Goal: Transaction & Acquisition: Purchase product/service

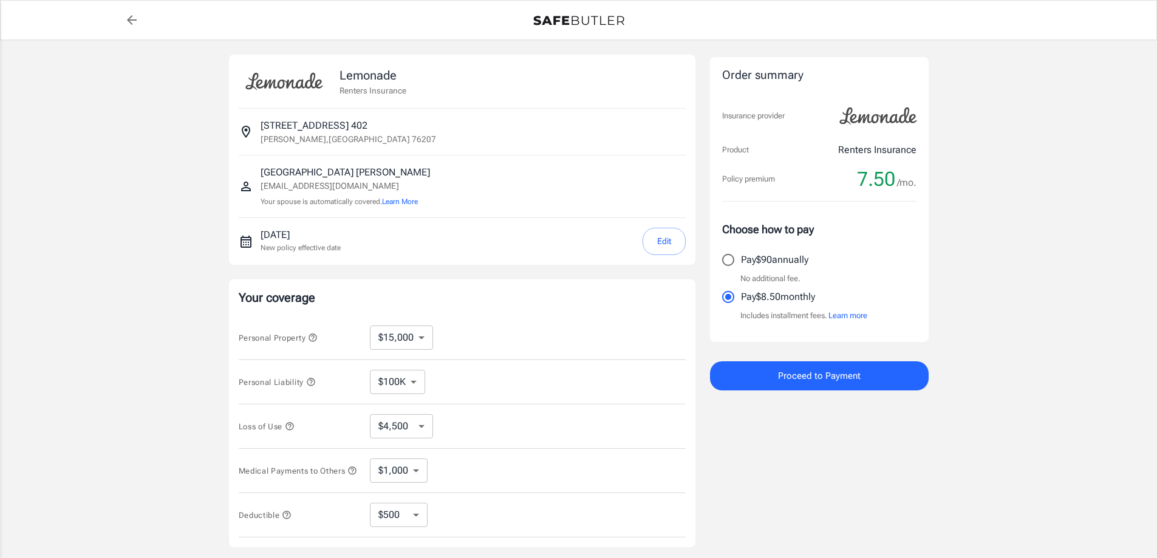
select select "15000"
select select "500"
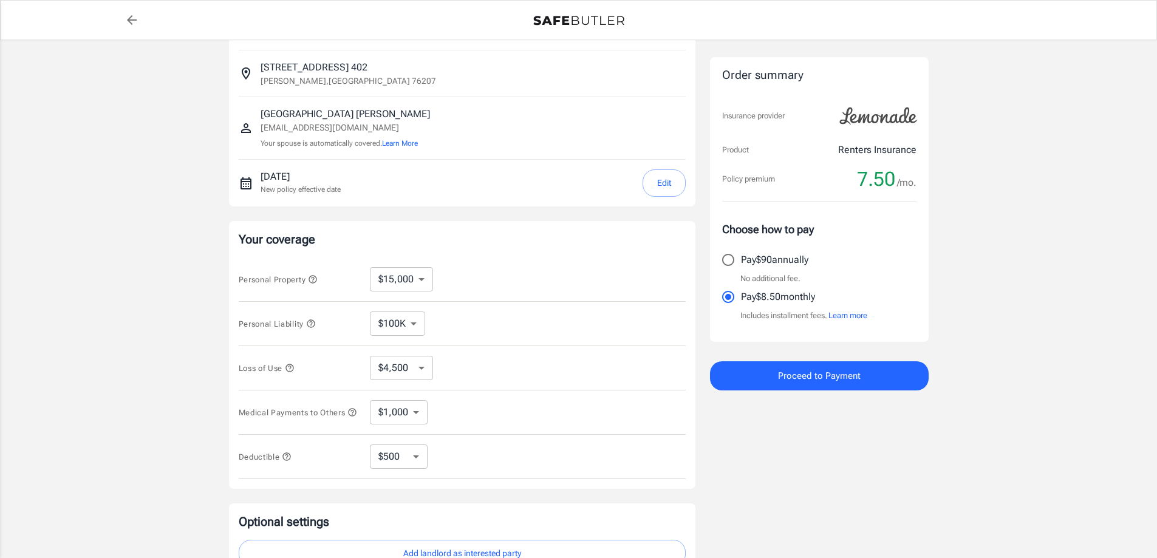
scroll to position [36, 0]
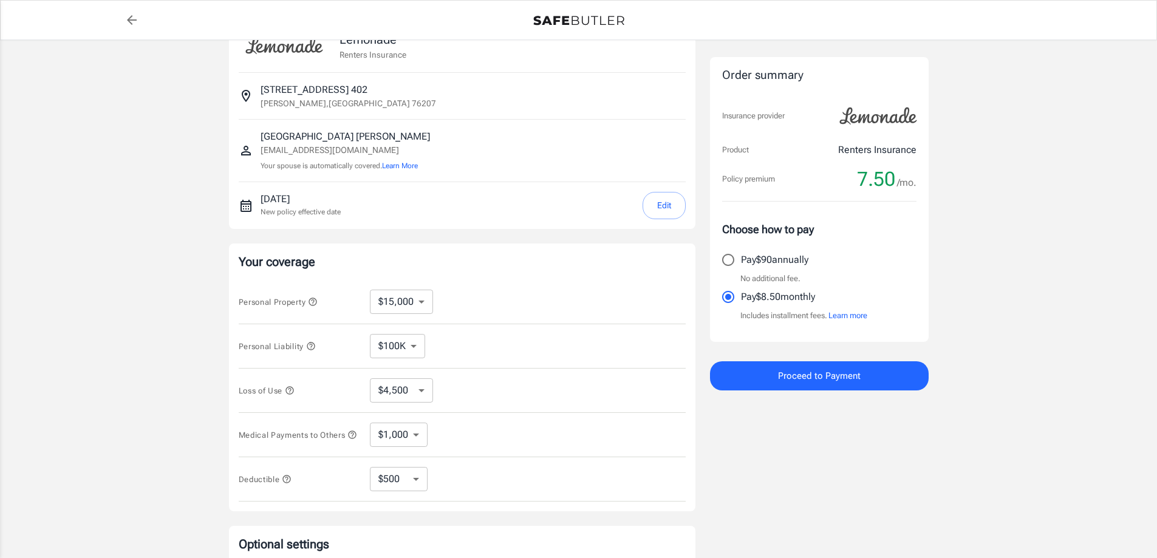
click at [810, 388] on button "Proceed to Payment" at bounding box center [819, 375] width 219 height 29
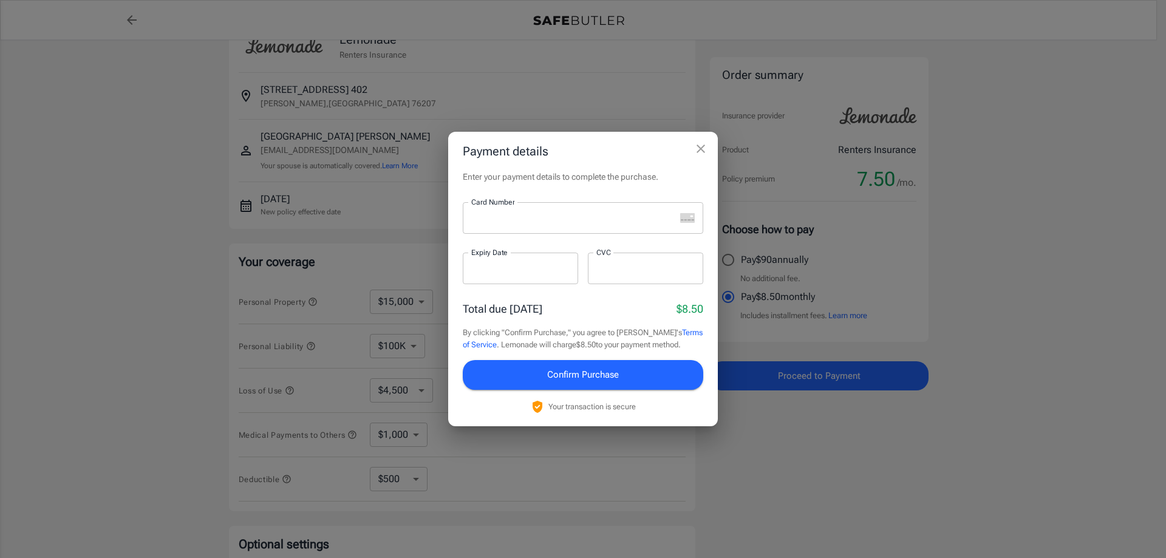
click at [528, 208] on div at bounding box center [569, 218] width 212 height 32
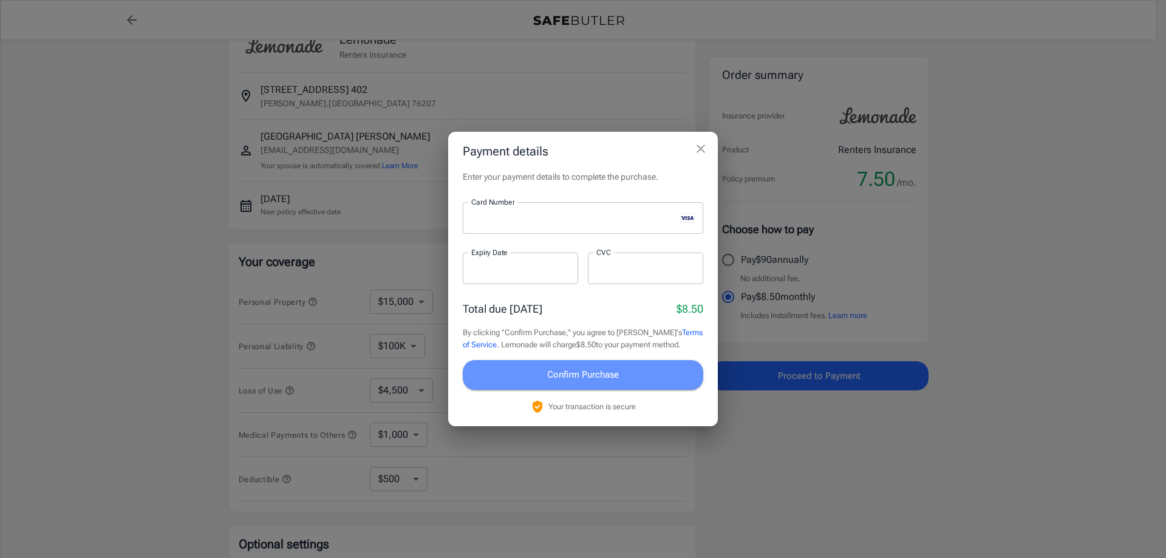
click at [603, 378] on span "Confirm Purchase" at bounding box center [583, 375] width 72 height 16
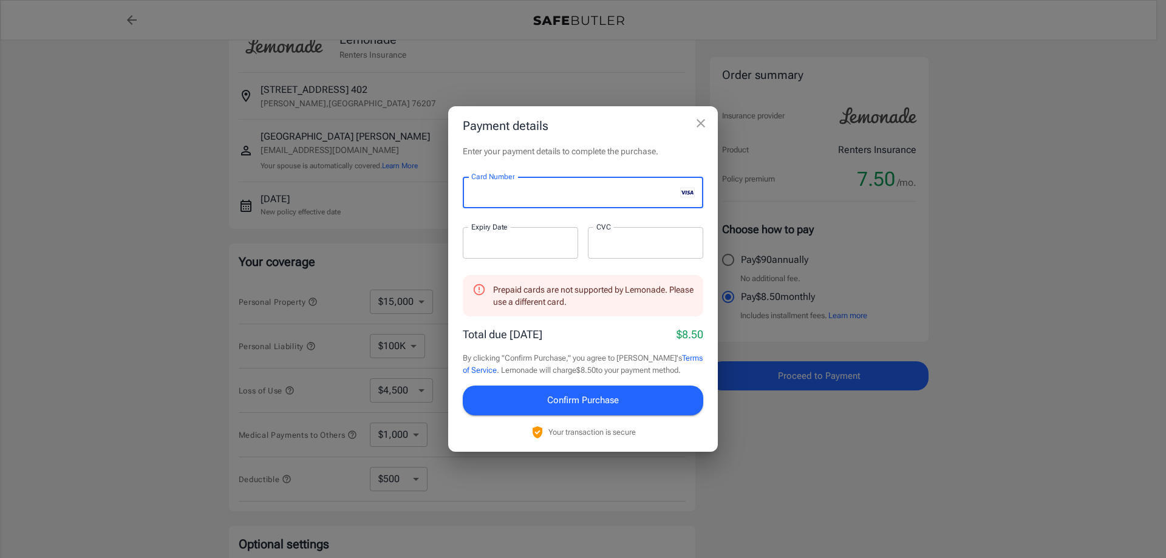
click at [563, 209] on div "Card Number Card Number ​" at bounding box center [583, 200] width 240 height 46
drag, startPoint x: 447, startPoint y: 255, endPoint x: 474, endPoint y: 251, distance: 26.4
click at [448, 255] on div "Payment details Enter your payment details to complete the purchase. Card Numbe…" at bounding box center [583, 279] width 1166 height 558
drag, startPoint x: 501, startPoint y: 249, endPoint x: 385, endPoint y: 234, distance: 116.9
click at [385, 234] on div "Payment details Enter your payment details to complete the purchase. Card Numbe…" at bounding box center [583, 279] width 1166 height 558
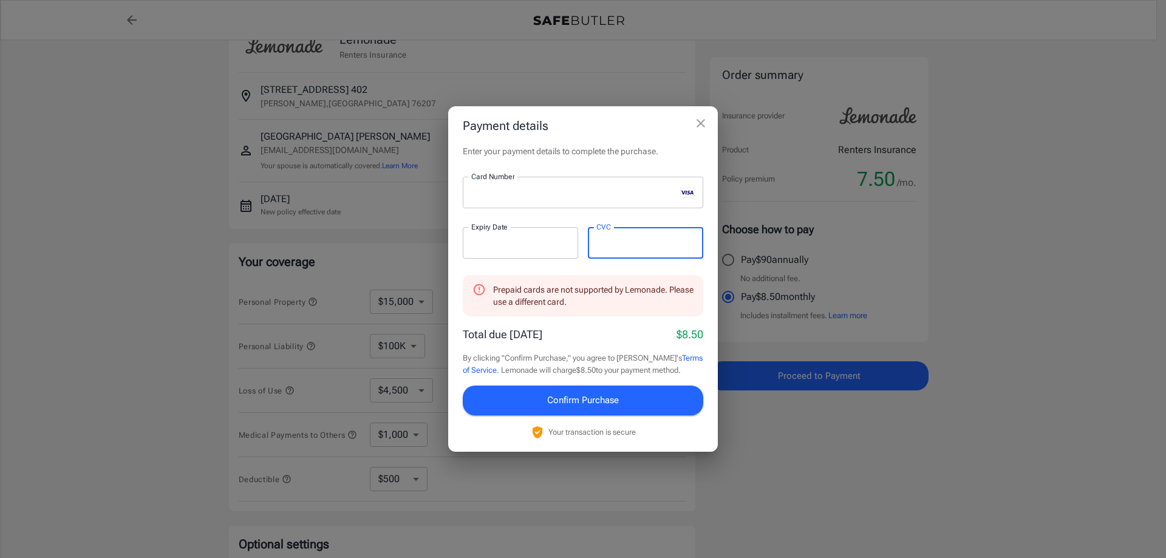
click at [577, 396] on span "Confirm Purchase" at bounding box center [583, 400] width 72 height 16
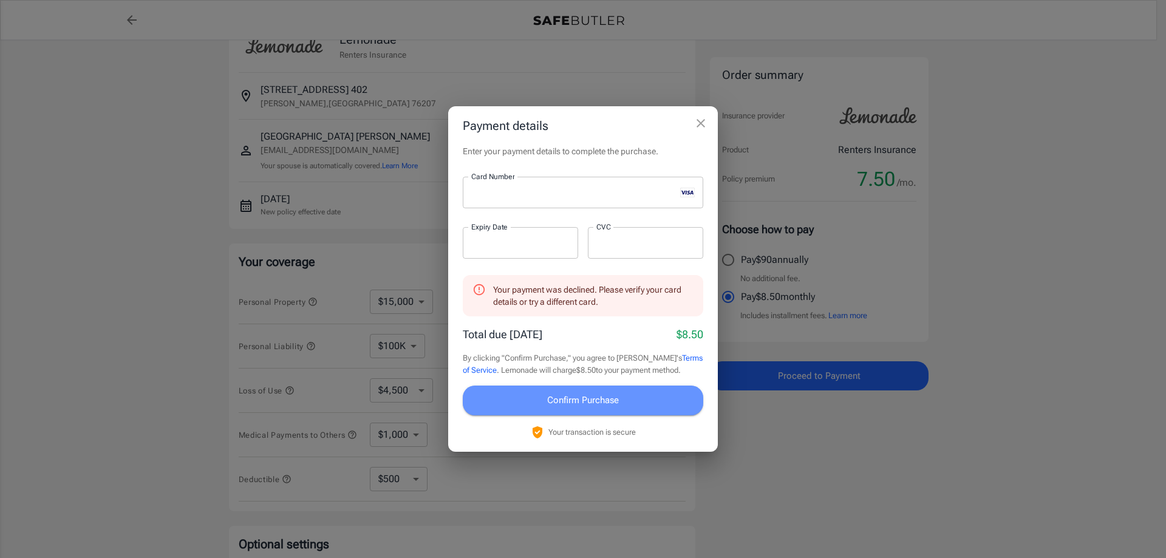
click at [576, 394] on span "Confirm Purchase" at bounding box center [583, 400] width 72 height 16
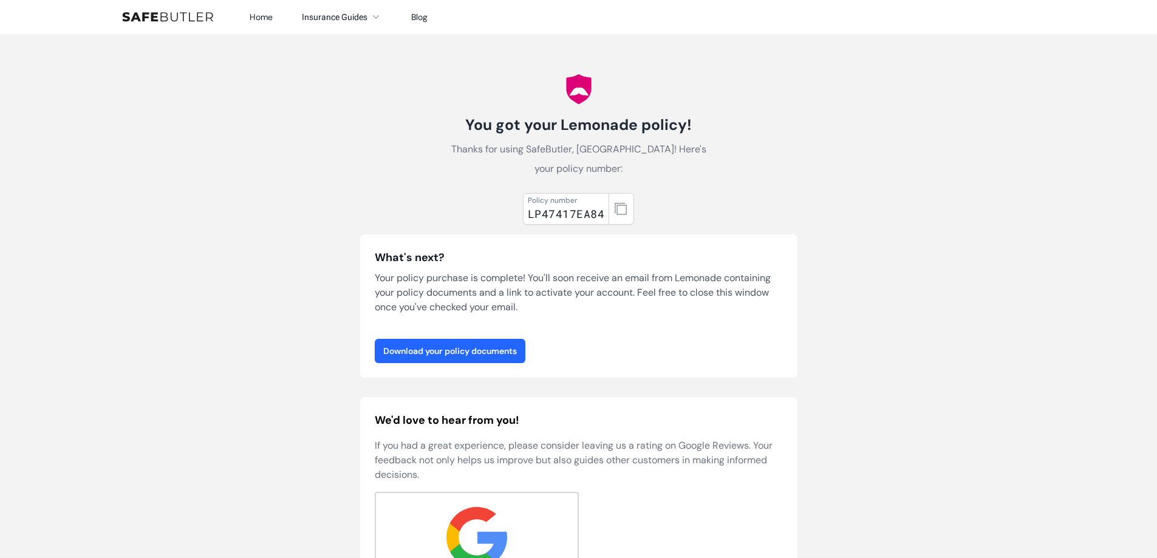
click at [494, 344] on link "Download your policy documents" at bounding box center [450, 351] width 151 height 24
